Goal: Information Seeking & Learning: Learn about a topic

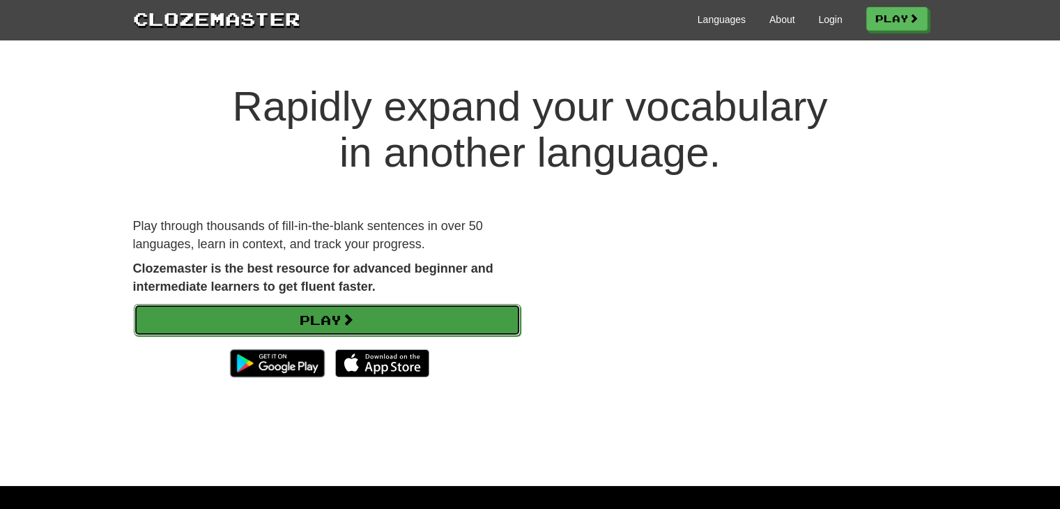
click at [372, 318] on link "Play" at bounding box center [327, 320] width 387 height 32
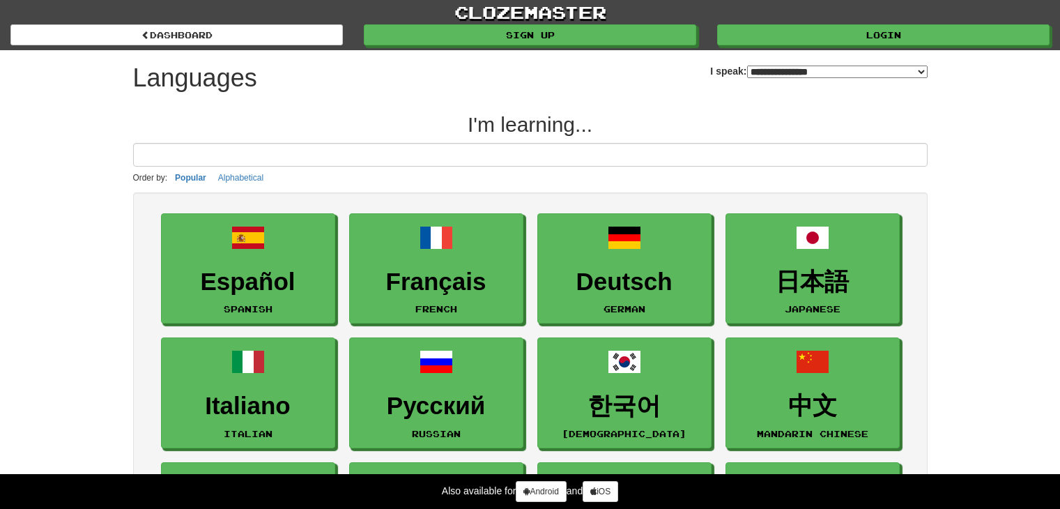
select select "*******"
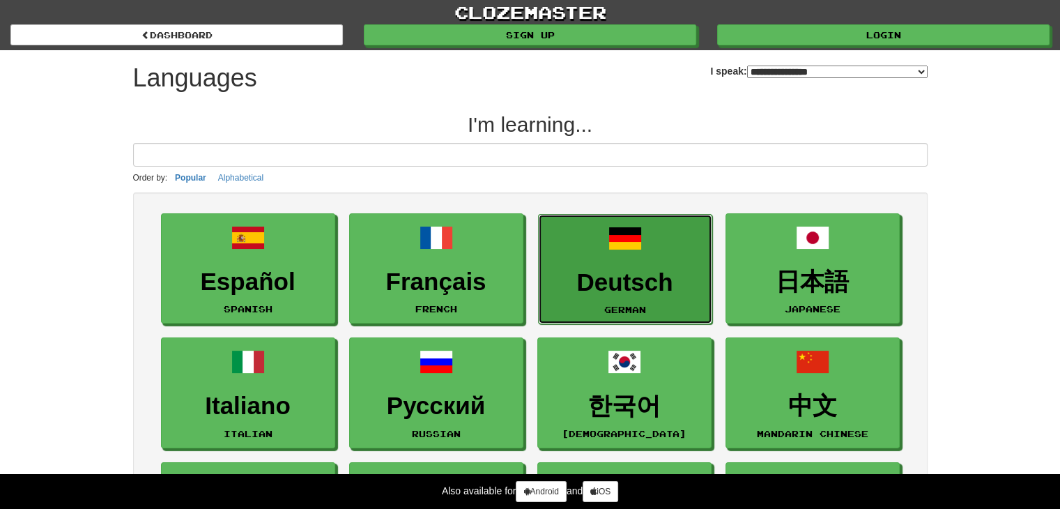
click at [556, 271] on h3 "Deutsch" at bounding box center [625, 282] width 159 height 27
